Goal: Information Seeking & Learning: Learn about a topic

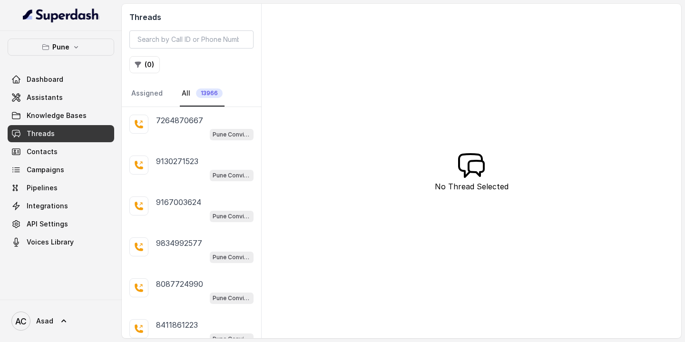
click at [211, 91] on span "13966" at bounding box center [209, 93] width 27 height 10
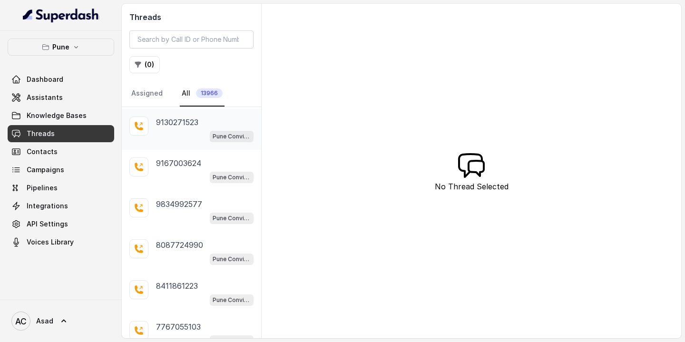
scroll to position [45, 0]
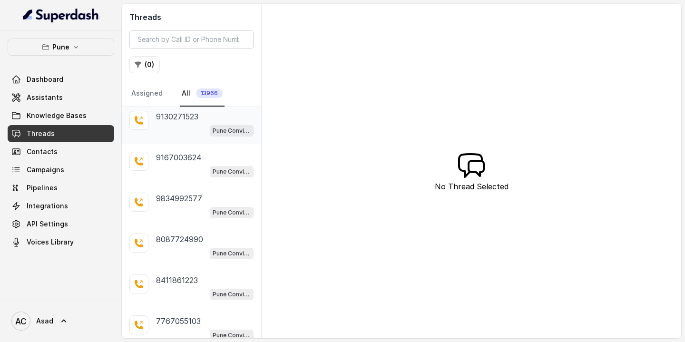
click at [170, 170] on div "Pune Conviction HR Outbound Assistant" at bounding box center [204, 171] width 97 height 12
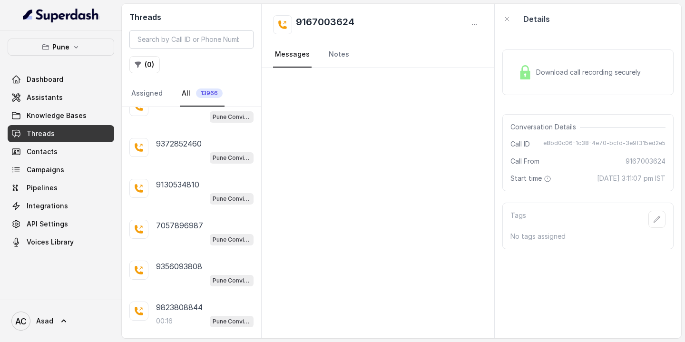
scroll to position [3173, 0]
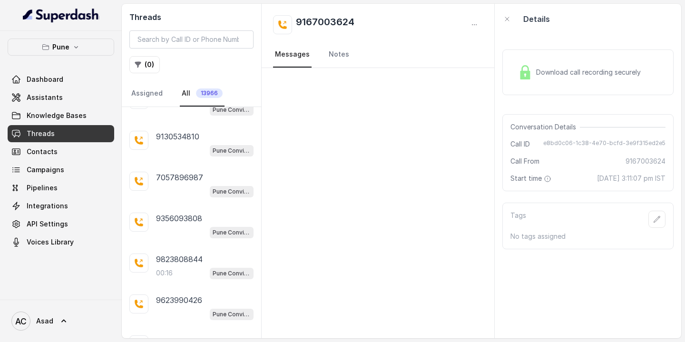
click at [174, 226] on div "Pune Conviction HR Outbound Assistant" at bounding box center [204, 232] width 97 height 12
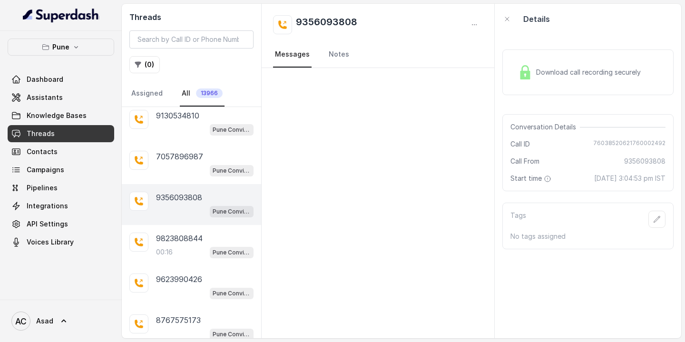
scroll to position [3197, 0]
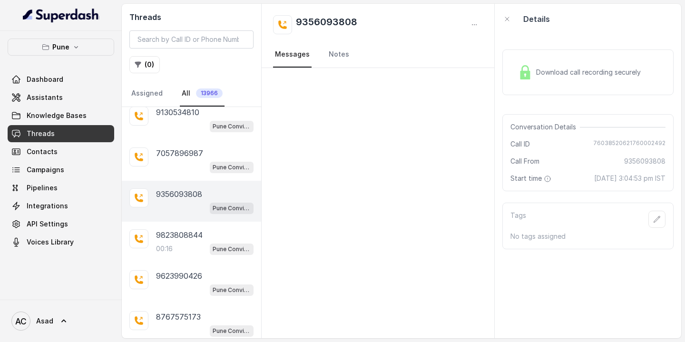
click at [174, 229] on p "9823808844" at bounding box center [179, 234] width 47 height 11
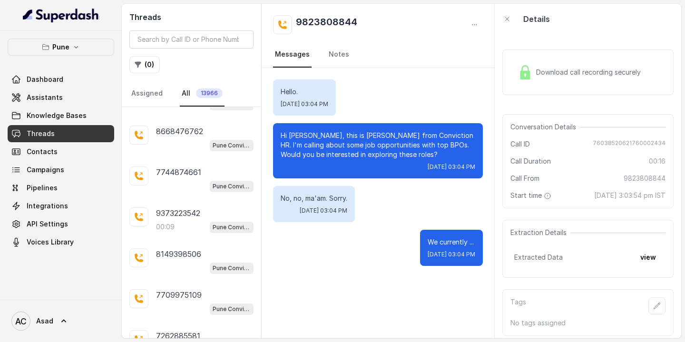
scroll to position [3829, 0]
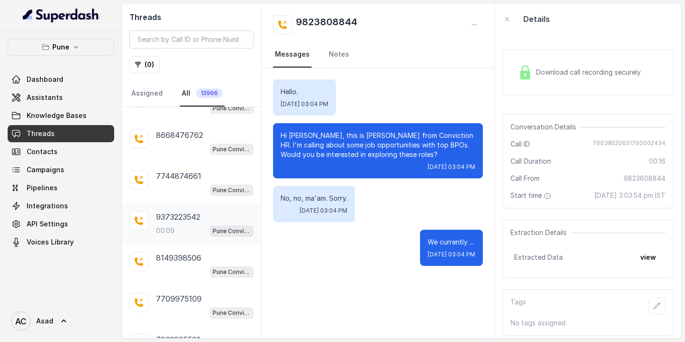
click at [170, 226] on p "00:09" at bounding box center [165, 231] width 19 height 10
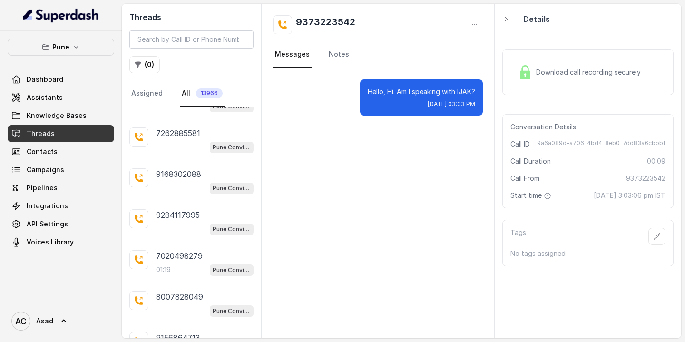
scroll to position [4068, 0]
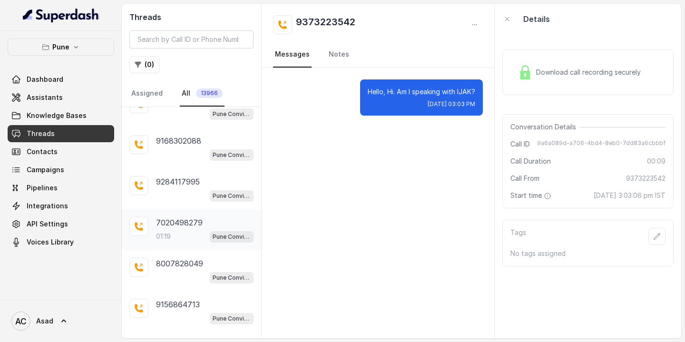
click at [177, 230] on div "01:19 Pune Conviction HR Outbound Assistant" at bounding box center [204, 236] width 97 height 12
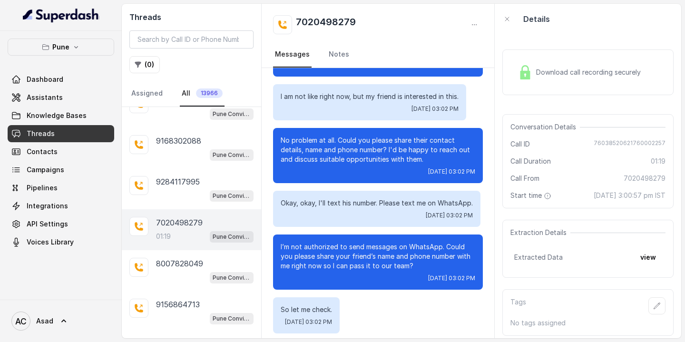
scroll to position [418, 0]
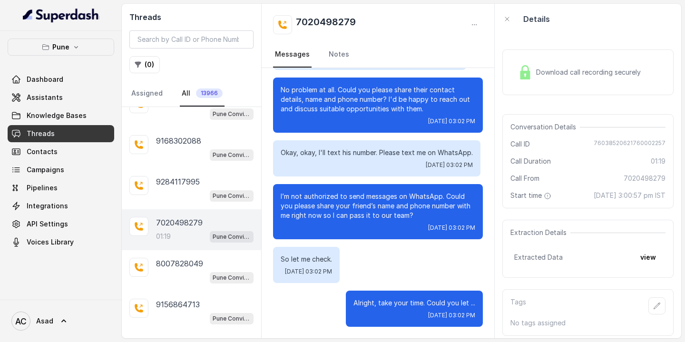
click at [327, 21] on h2 "7020498279" at bounding box center [326, 24] width 60 height 19
copy h2 "7020498279"
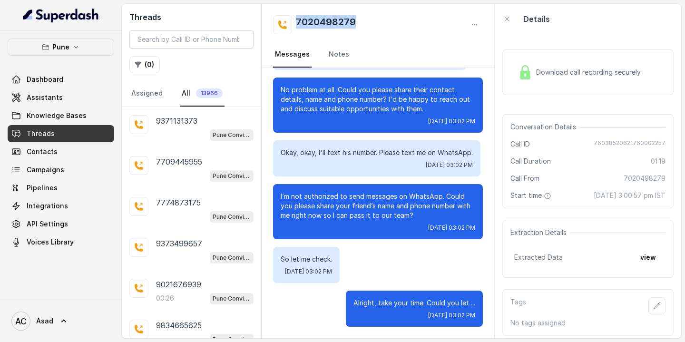
scroll to position [4702, 0]
click at [182, 270] on div "9021676939 00:26 Pune Conviction HR Outbound Assistant" at bounding box center [191, 290] width 139 height 41
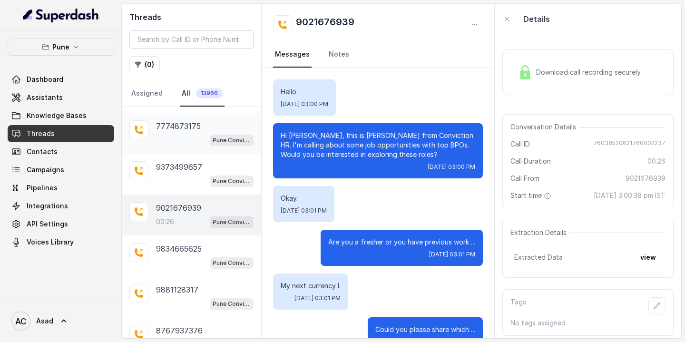
scroll to position [4778, 0]
click at [178, 215] on div "00:26 Pune Conviction HR Outbound Assistant" at bounding box center [204, 221] width 97 height 12
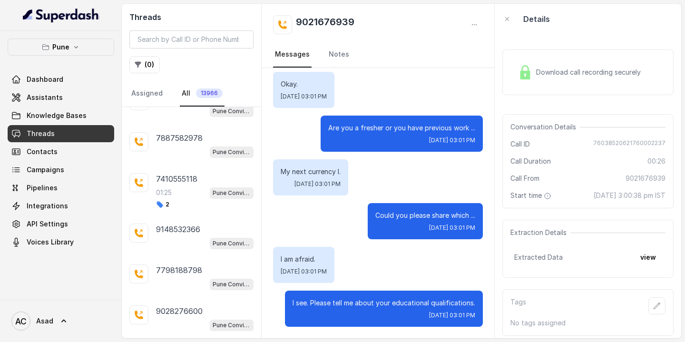
scroll to position [5870, 0]
click at [183, 227] on div "01:25 Pune Conviction HR Outbound Assistant" at bounding box center [204, 233] width 97 height 12
